Goal: Task Accomplishment & Management: Use online tool/utility

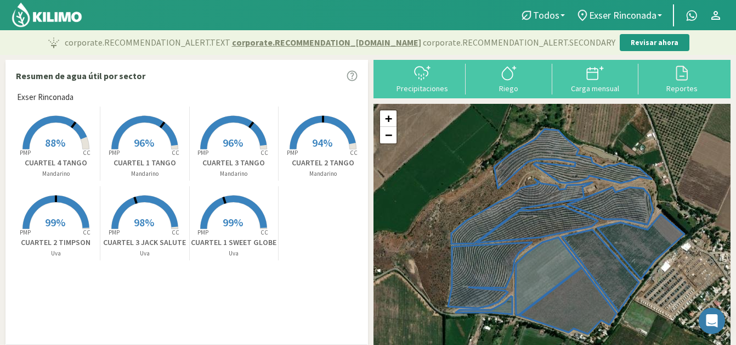
click at [232, 225] on span "99%" at bounding box center [233, 222] width 20 height 14
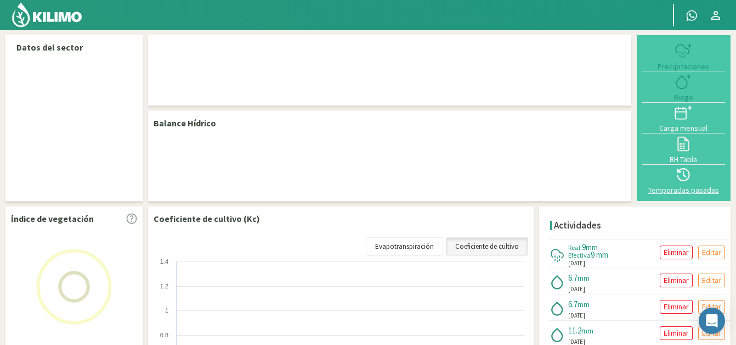
select select "1: Object"
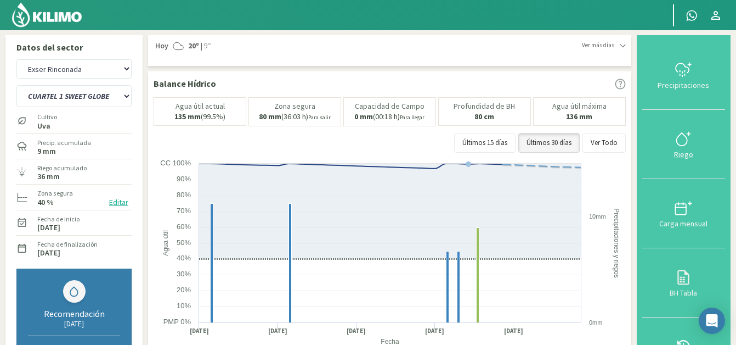
click at [681, 143] on icon at bounding box center [684, 139] width 18 height 18
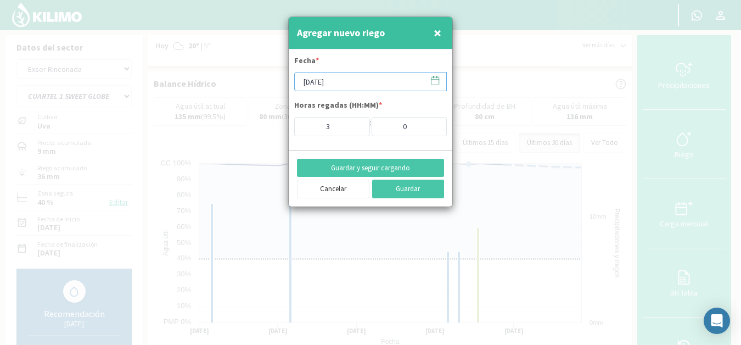
click at [343, 81] on input "[DATE]" at bounding box center [370, 81] width 153 height 19
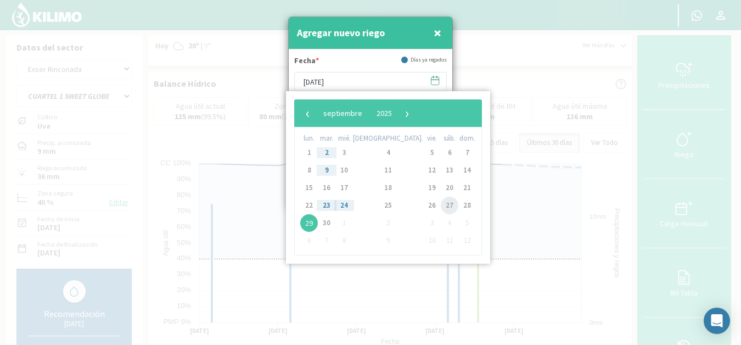
click at [441, 206] on span "27" at bounding box center [450, 205] width 18 height 18
type input "[DATE]"
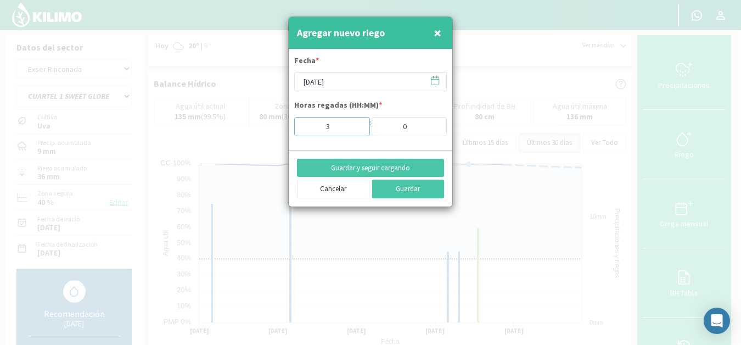
click at [341, 126] on input "3" at bounding box center [332, 126] width 76 height 19
click at [354, 121] on input "4" at bounding box center [332, 126] width 76 height 19
click at [357, 128] on input "3" at bounding box center [332, 126] width 76 height 19
click at [357, 128] on input "2" at bounding box center [332, 126] width 76 height 19
type input "1"
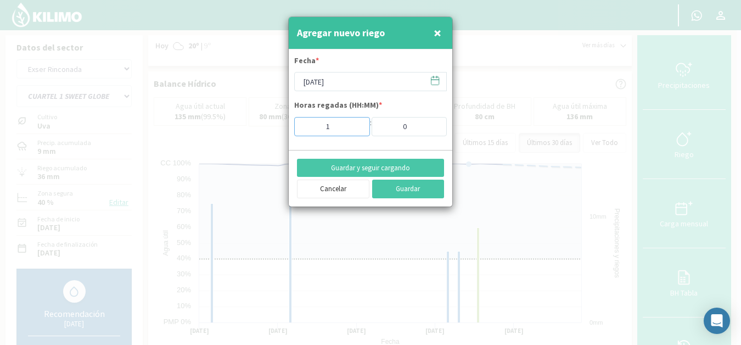
click at [357, 128] on input "1" at bounding box center [332, 126] width 76 height 19
click at [408, 190] on button "Guardar" at bounding box center [408, 188] width 72 height 19
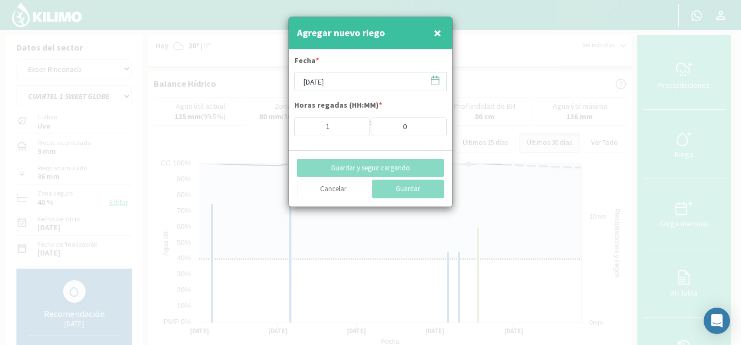
type input "[DATE]"
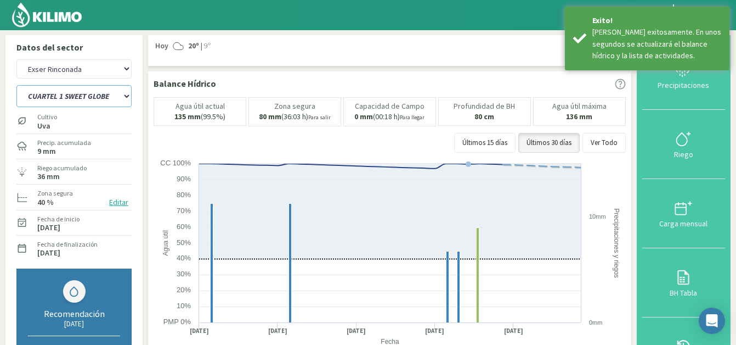
click at [108, 94] on select "CUARTEL 1 SWEET GLOBE CUARTEL 1 TANGO CUARTEL 2 TANGO CUARTEL 2 [PERSON_NAME] C…" at bounding box center [73, 96] width 115 height 22
select select "4: Object"
click at [16, 85] on select "CUARTEL 1 SWEET GLOBE CUARTEL 1 TANGO CUARTEL 2 TANGO CUARTEL 2 [PERSON_NAME] C…" at bounding box center [73, 96] width 115 height 22
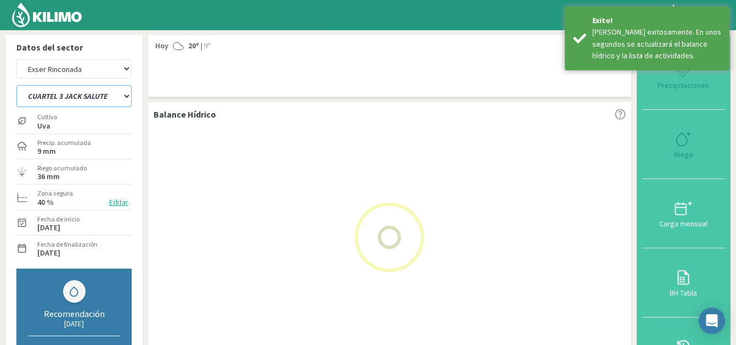
select select "4: Object"
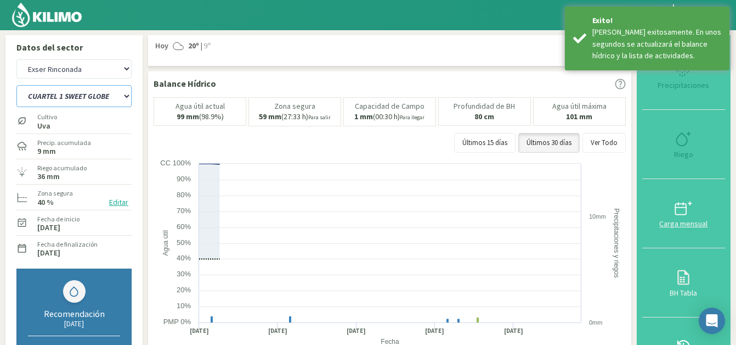
select select "11: Object"
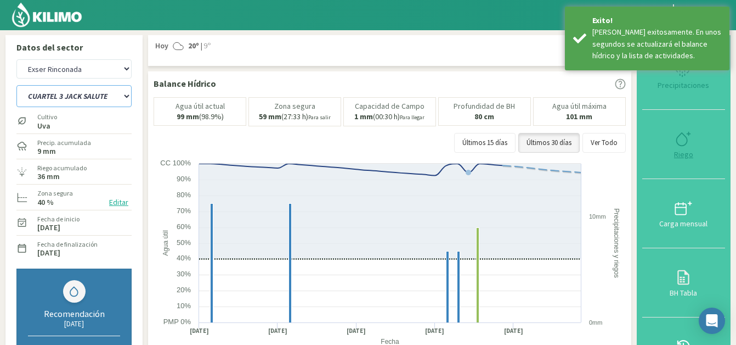
type input "3"
click at [686, 144] on icon at bounding box center [684, 139] width 18 height 18
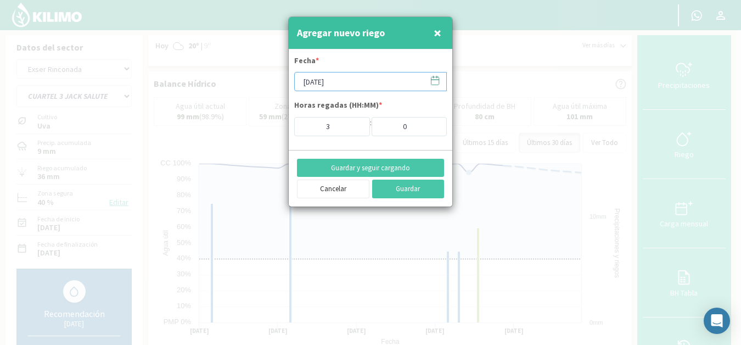
click at [348, 82] on input "[DATE]" at bounding box center [370, 81] width 153 height 19
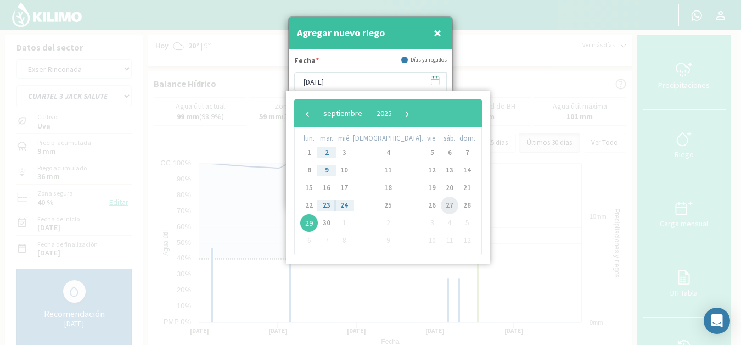
click at [441, 204] on span "27" at bounding box center [450, 205] width 18 height 18
type input "[DATE]"
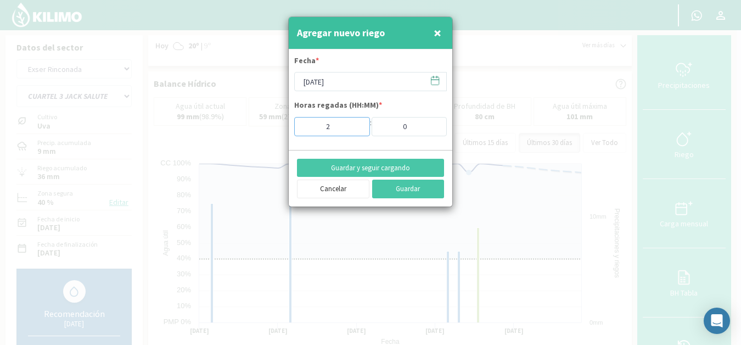
click at [354, 129] on input "2" at bounding box center [332, 126] width 76 height 19
click at [354, 129] on input "1" at bounding box center [332, 126] width 76 height 19
click at [354, 129] on input "0" at bounding box center [332, 126] width 76 height 19
click at [354, 126] on input "0" at bounding box center [332, 126] width 76 height 19
type input "1"
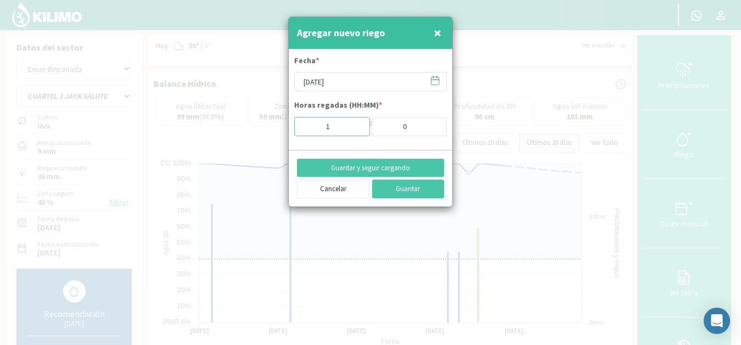
click at [354, 123] on input "1" at bounding box center [332, 126] width 76 height 19
click at [411, 189] on button "Guardar" at bounding box center [408, 188] width 72 height 19
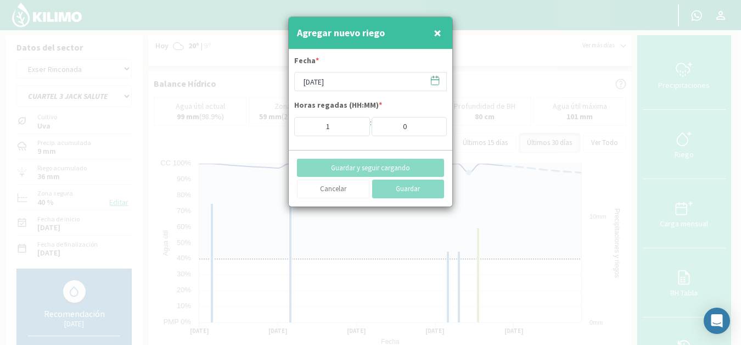
type input "[DATE]"
